Goal: Task Accomplishment & Management: Manage account settings

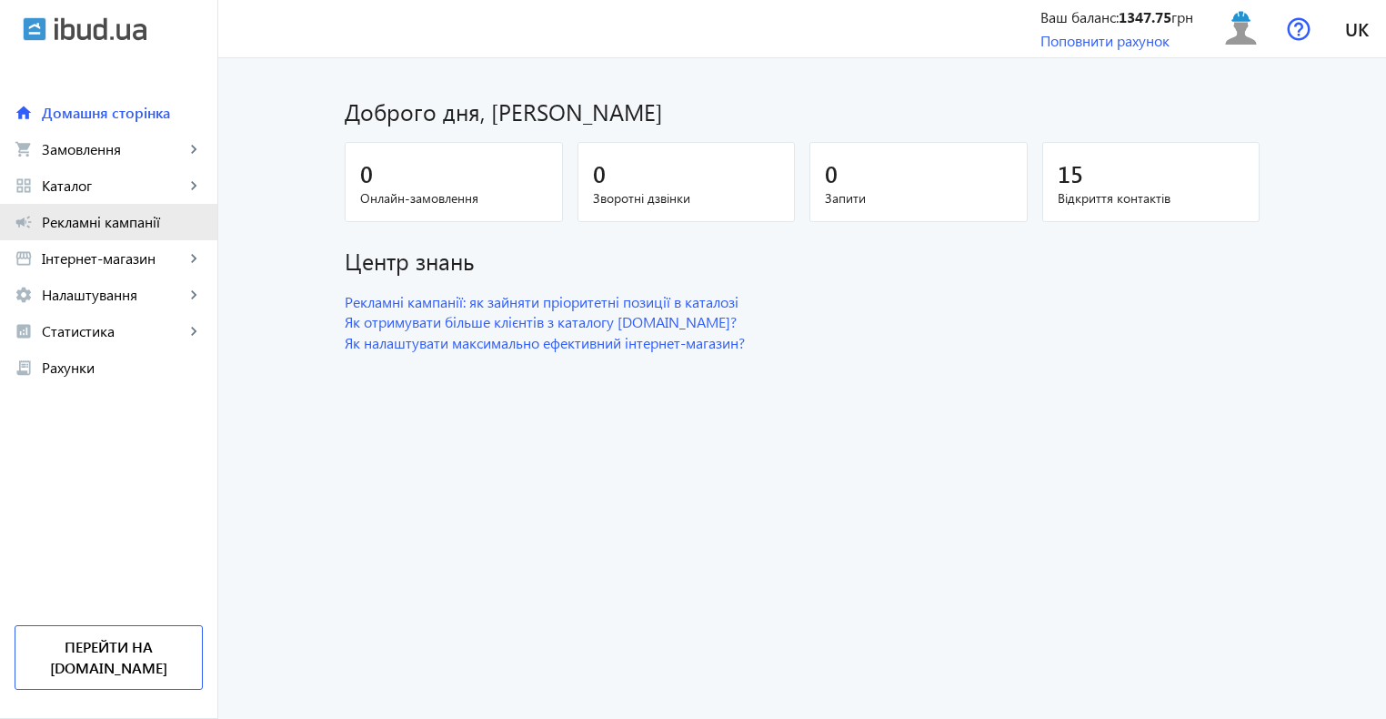
click at [143, 219] on span "Рекламні кампанії" at bounding box center [122, 222] width 161 height 18
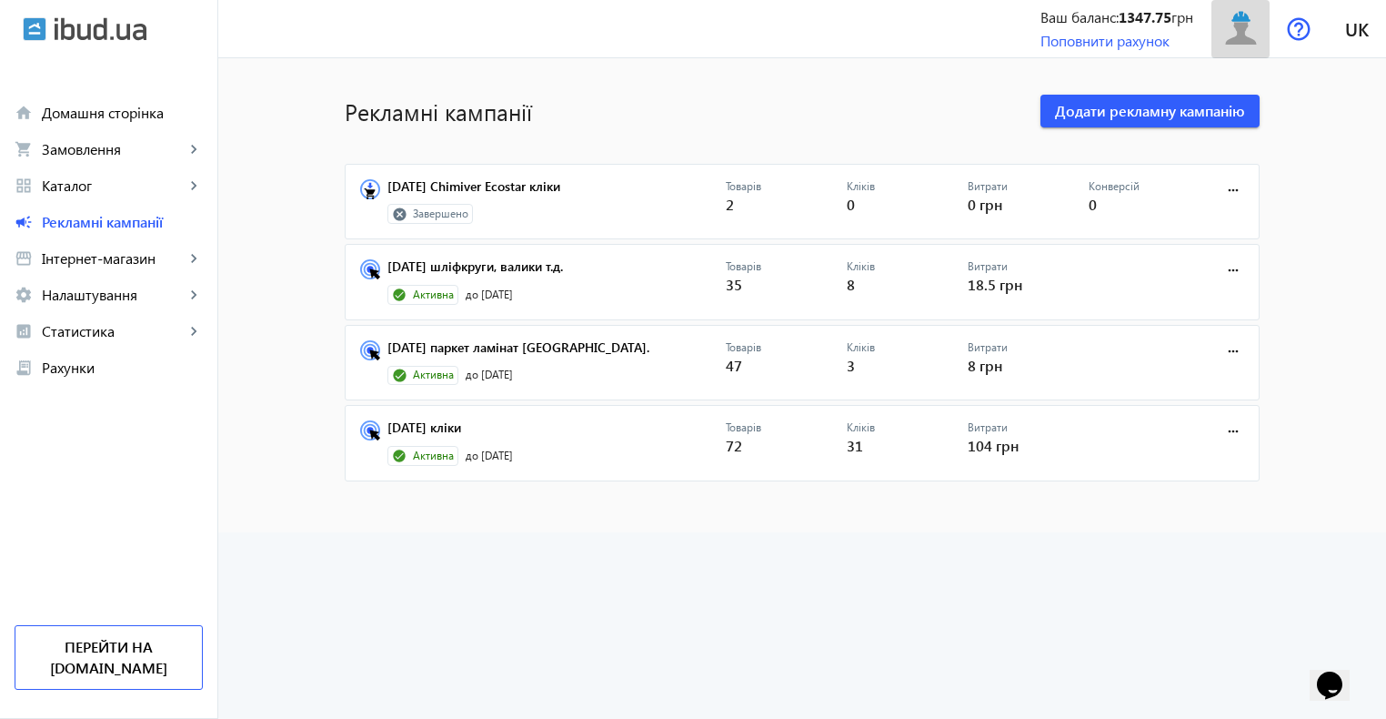
click at [1237, 35] on img at bounding box center [1241, 28] width 41 height 41
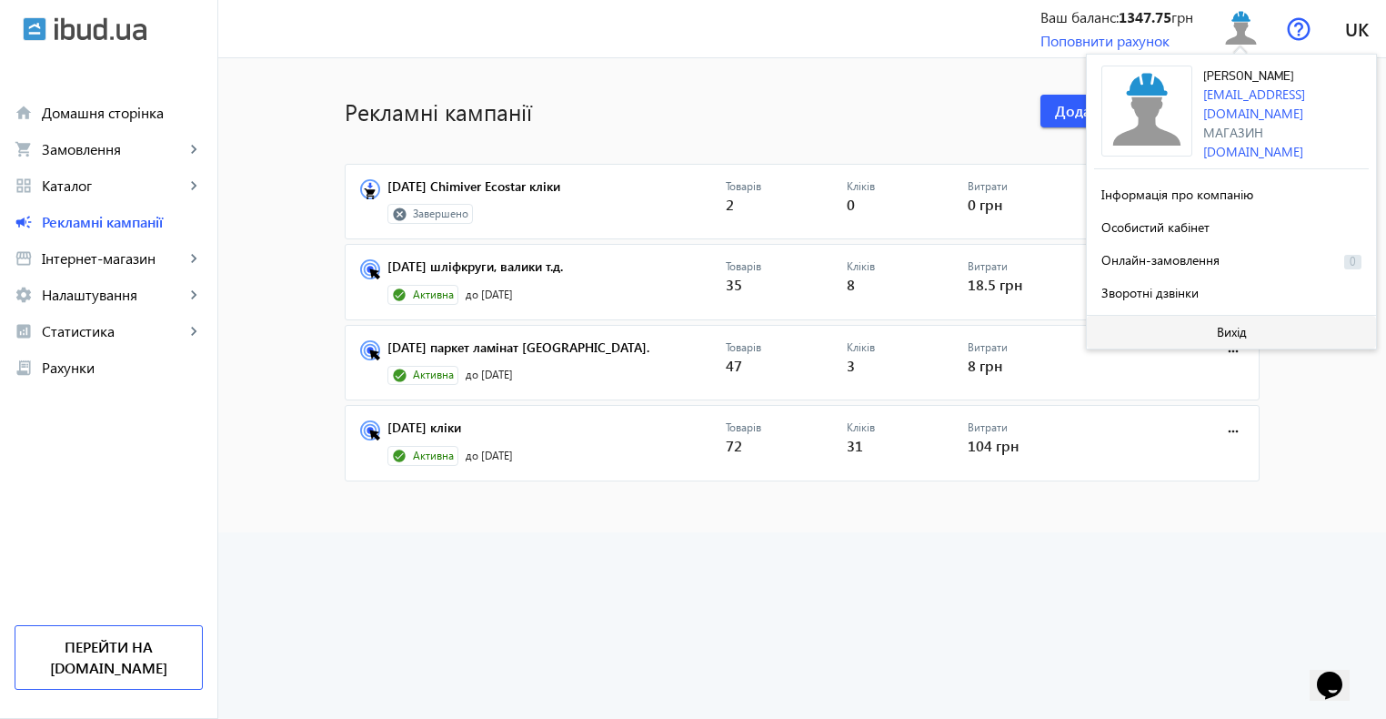
click at [1228, 333] on span "Вихід" at bounding box center [1232, 332] width 30 height 15
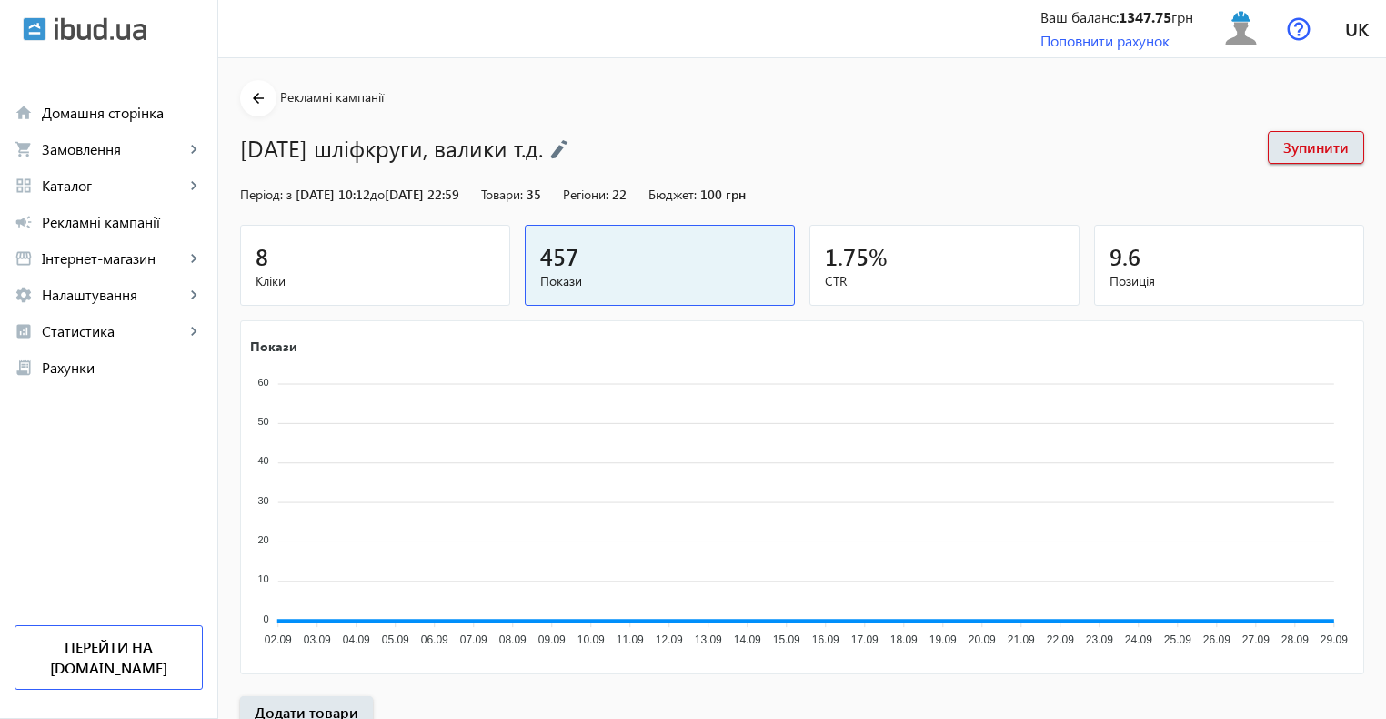
click at [416, 262] on div "8" at bounding box center [375, 256] width 239 height 32
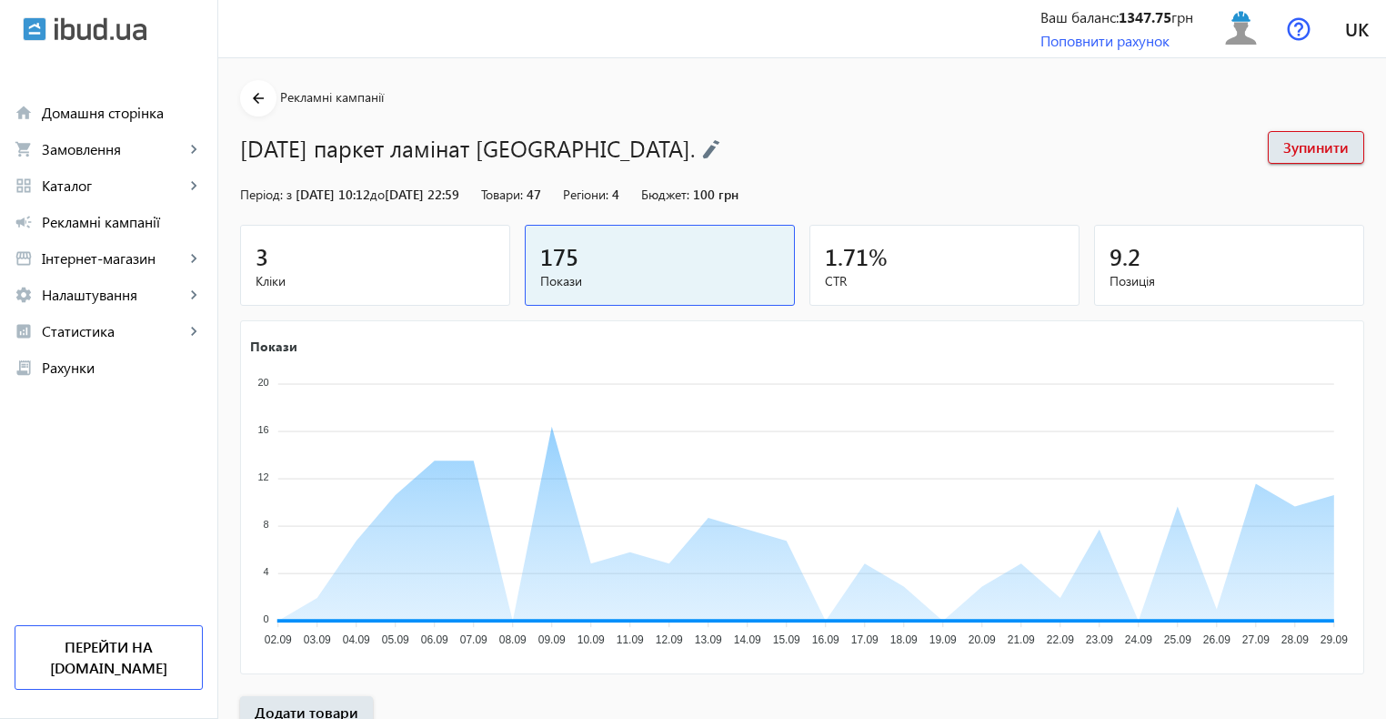
click at [429, 257] on div "3" at bounding box center [375, 256] width 239 height 32
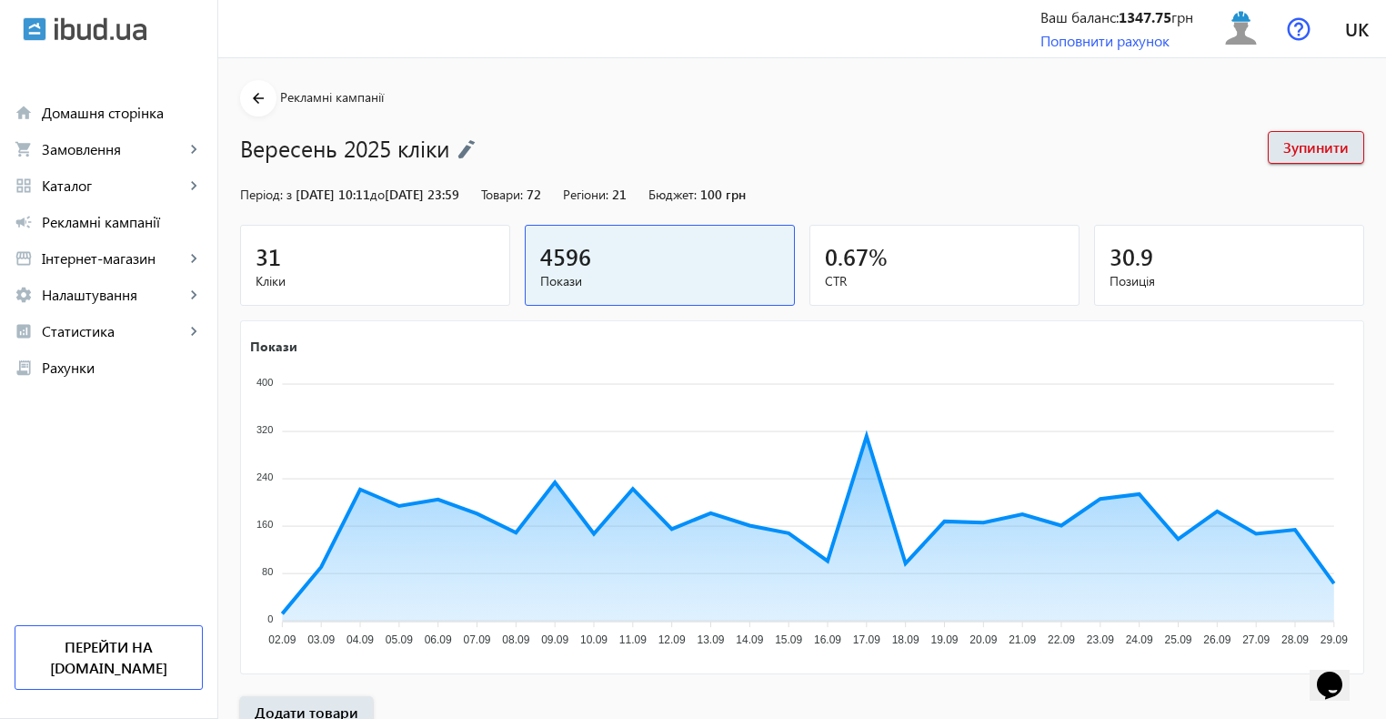
click at [377, 278] on span "Кліки" at bounding box center [375, 281] width 239 height 18
